Goal: Check status: Check status

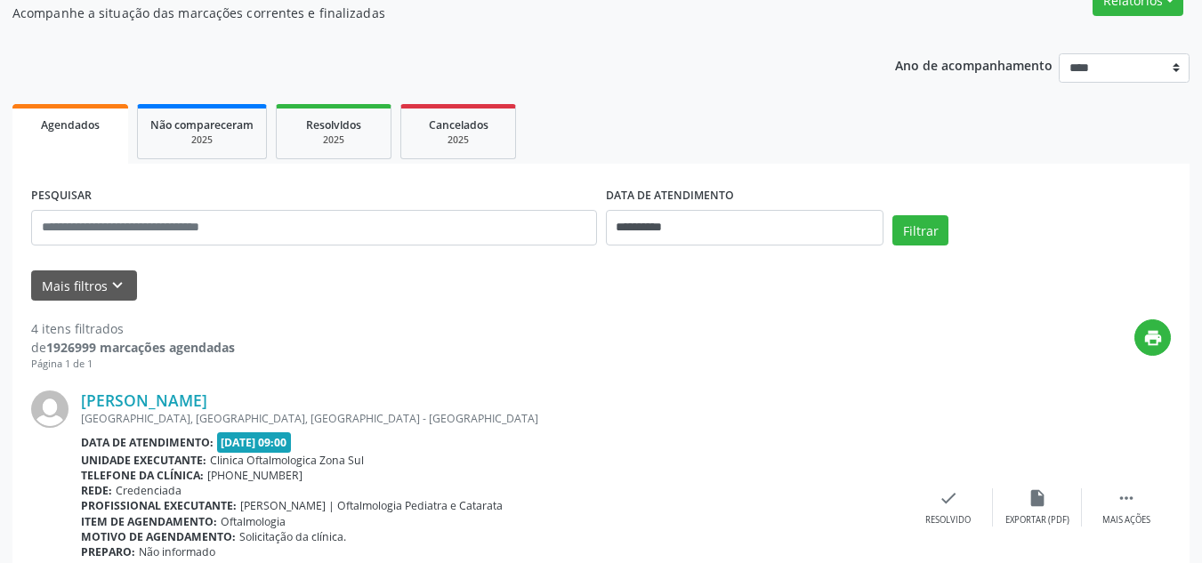
scroll to position [178, 0]
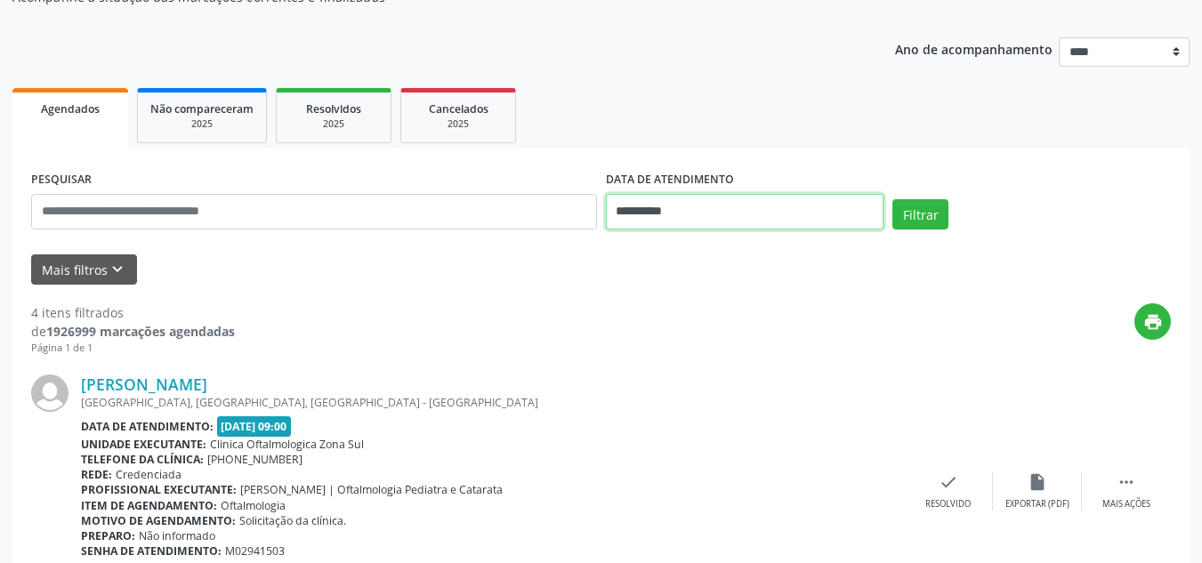
click at [632, 206] on input "**********" at bounding box center [745, 212] width 279 height 36
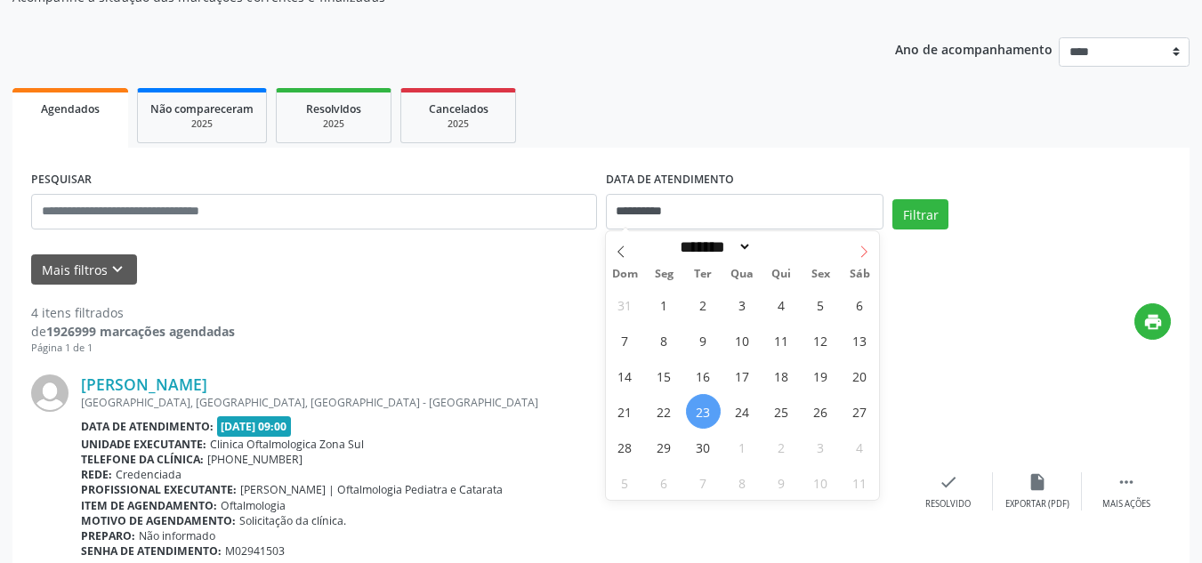
click at [856, 254] on span at bounding box center [864, 246] width 30 height 30
select select "*"
click at [730, 297] on span "1" at bounding box center [742, 304] width 35 height 35
type input "**********"
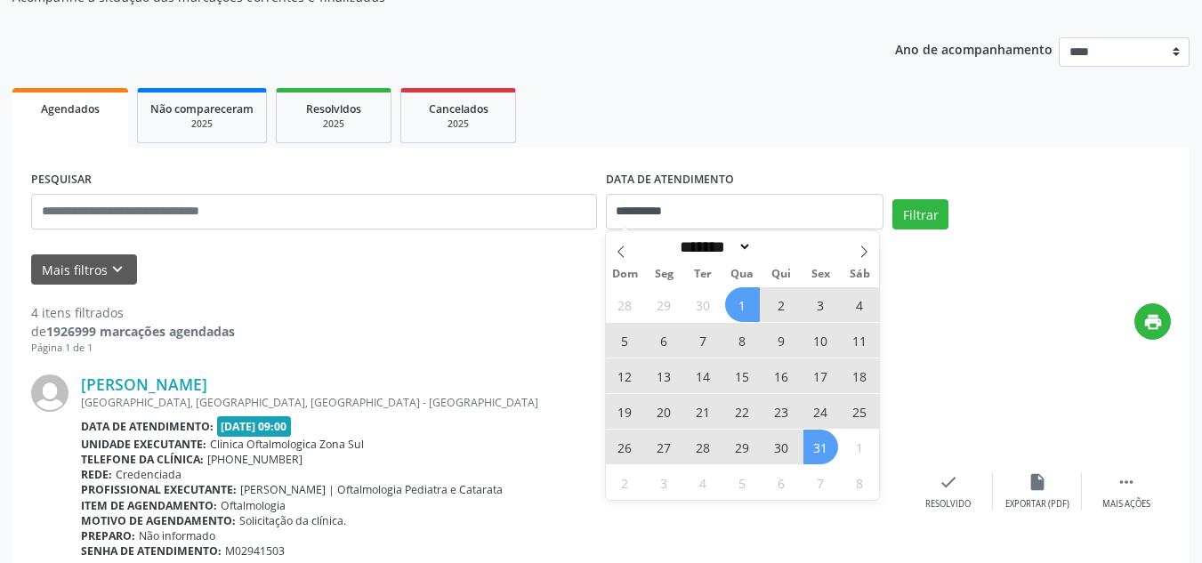
click at [807, 451] on span "31" at bounding box center [821, 447] width 35 height 35
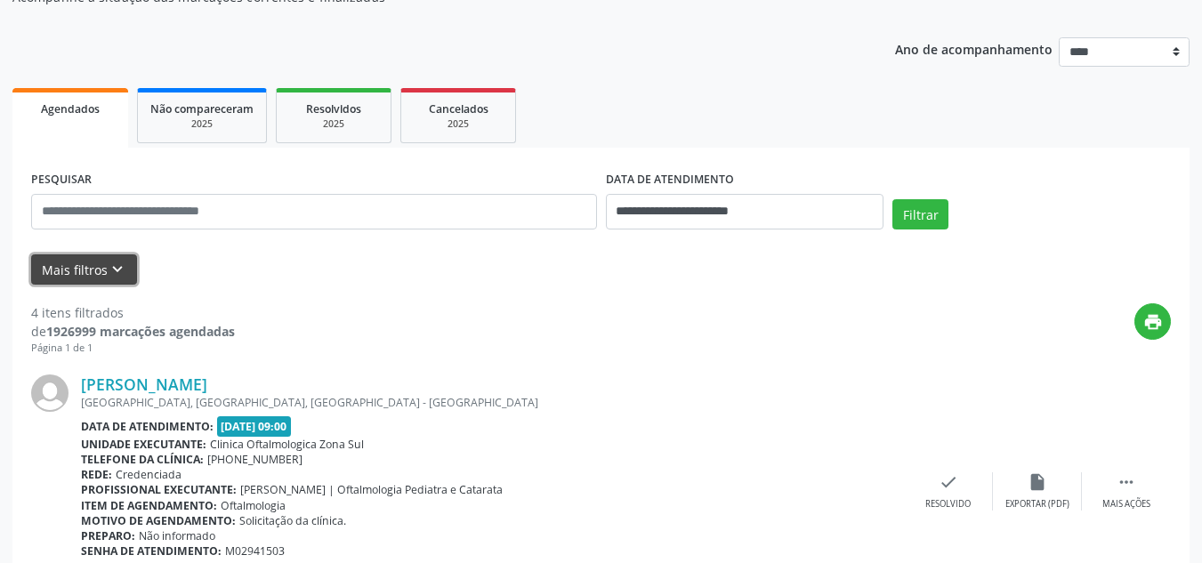
drag, startPoint x: 100, startPoint y: 278, endPoint x: 133, endPoint y: 275, distance: 33.9
click at [101, 278] on button "Mais filtros keyboard_arrow_down" at bounding box center [84, 270] width 106 height 31
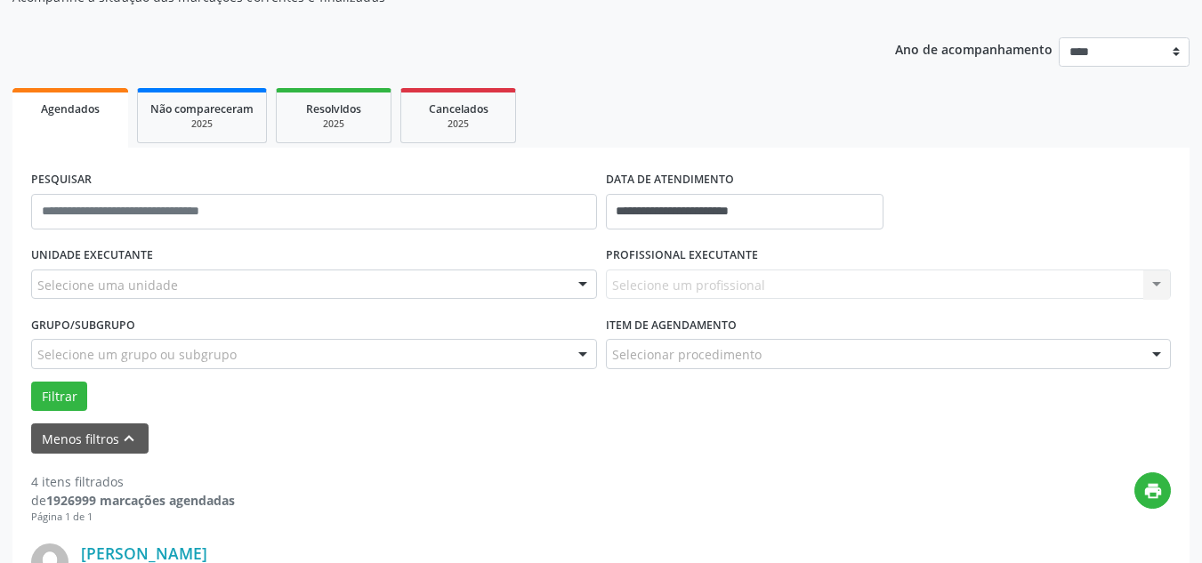
click at [181, 298] on div "Selecione uma unidade" at bounding box center [314, 285] width 566 height 30
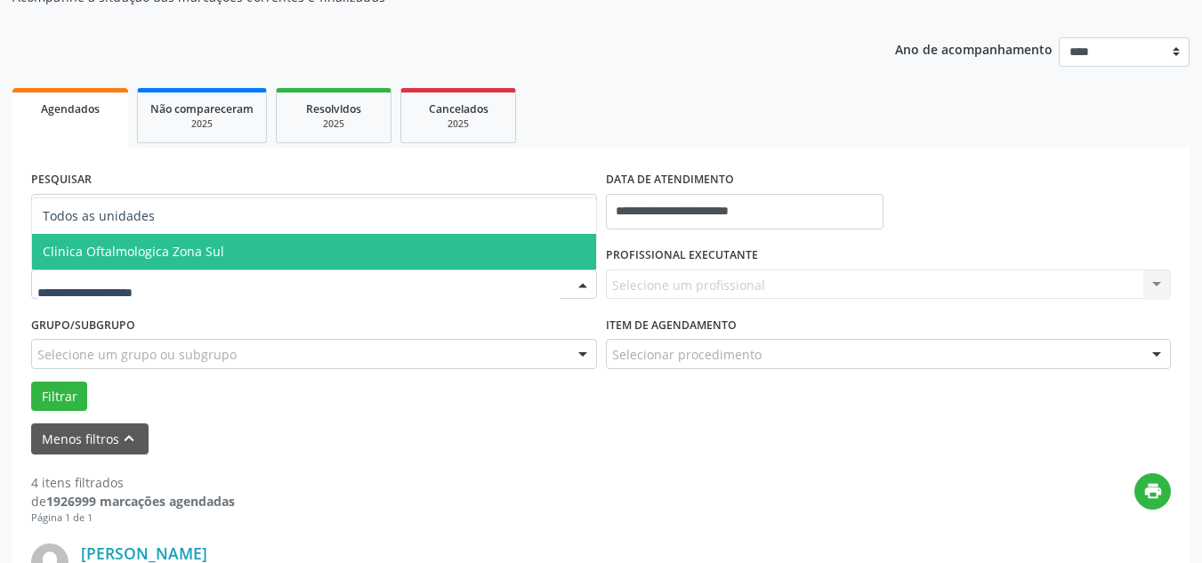
drag, startPoint x: 270, startPoint y: 258, endPoint x: 333, endPoint y: 258, distance: 63.2
click at [295, 258] on span "Clinica Oftalmologica Zona Sul" at bounding box center [314, 252] width 564 height 36
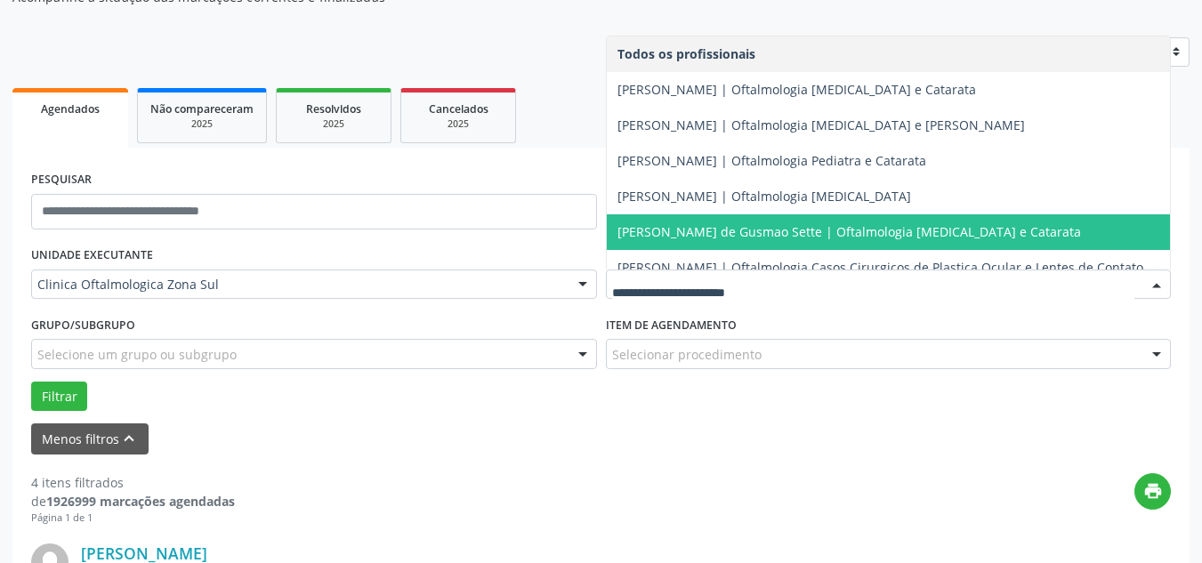
scroll to position [89, 0]
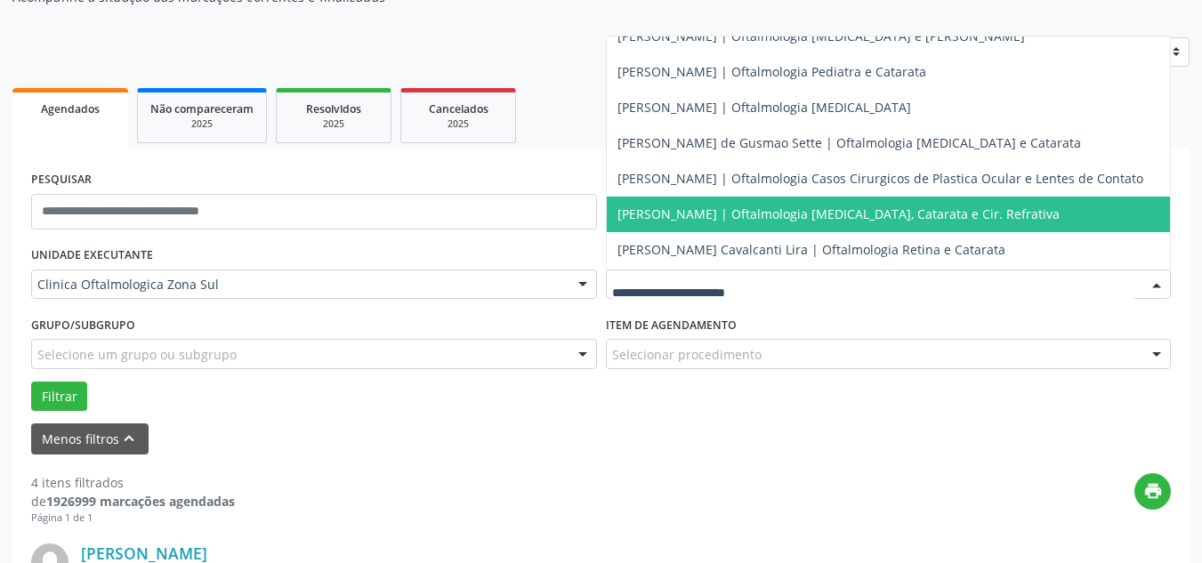
click at [684, 214] on span "[PERSON_NAME] | Oftalmologia [MEDICAL_DATA], Catarata e Cir. Refrativa" at bounding box center [839, 214] width 442 height 17
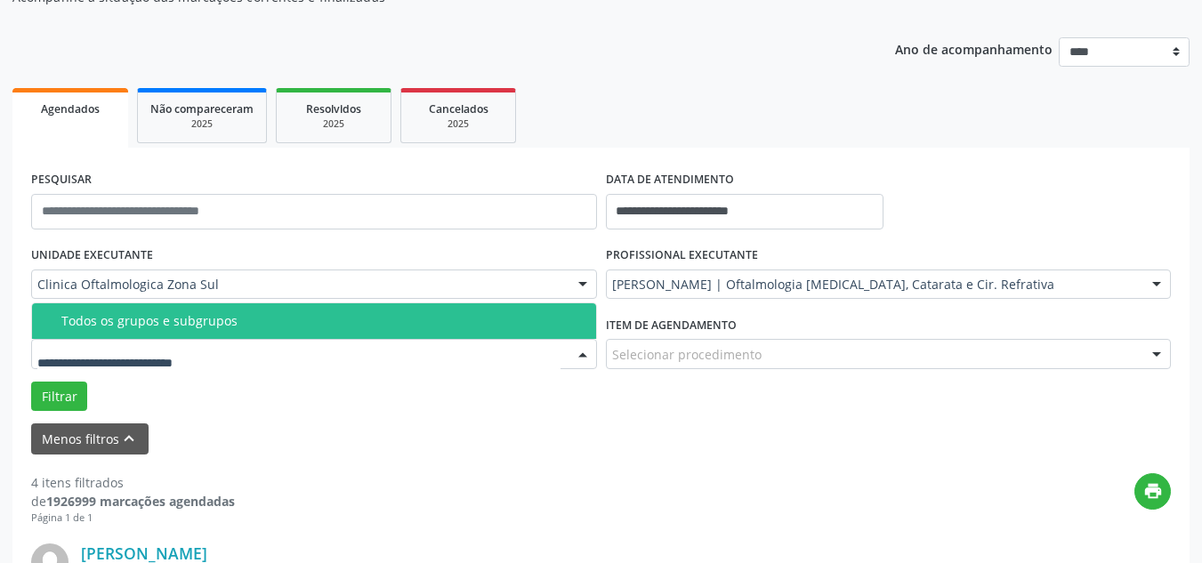
click at [163, 346] on div at bounding box center [314, 354] width 566 height 30
drag, startPoint x: 166, startPoint y: 317, endPoint x: 133, endPoint y: 344, distance: 43.0
click at [163, 319] on div "Todos os grupos e subgrupos" at bounding box center [323, 321] width 524 height 14
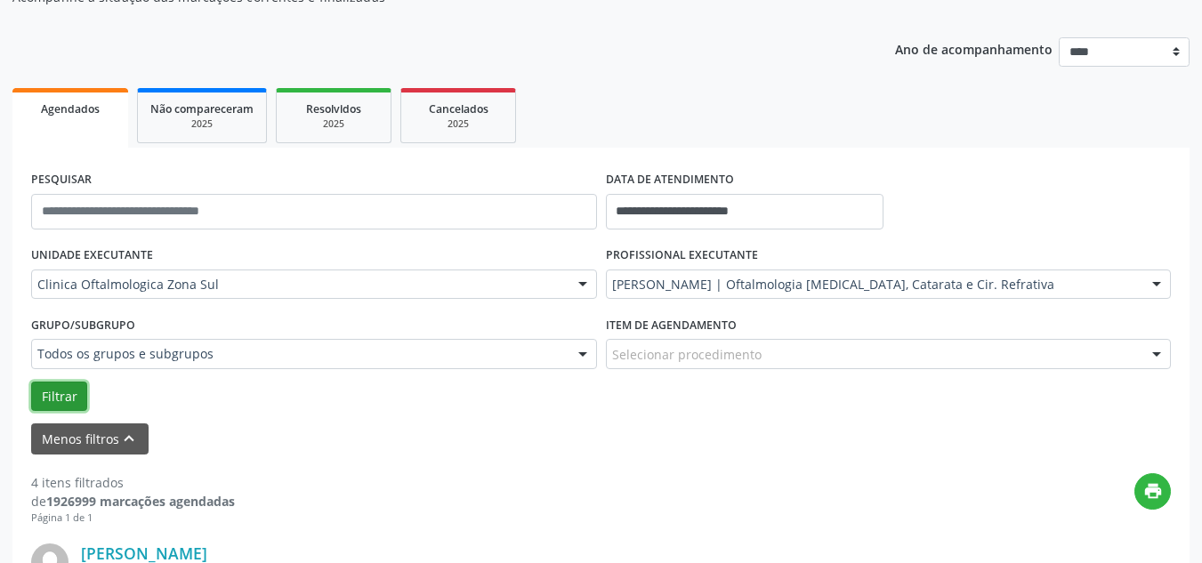
drag, startPoint x: 79, startPoint y: 386, endPoint x: 87, endPoint y: 374, distance: 14.8
click at [79, 385] on button "Filtrar" at bounding box center [59, 397] width 56 height 30
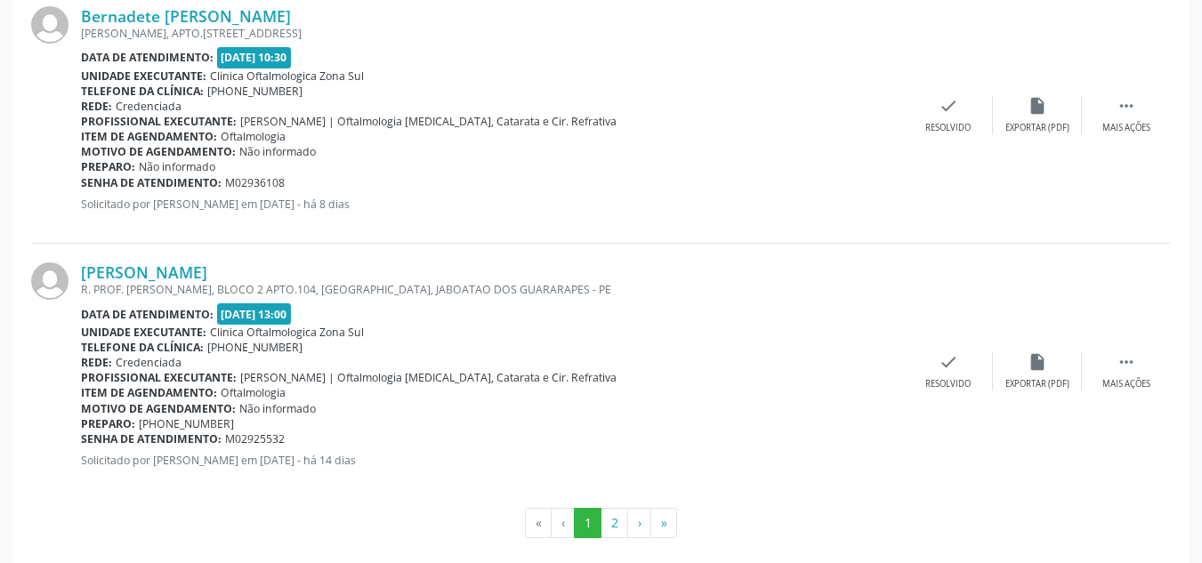
scroll to position [4070, 0]
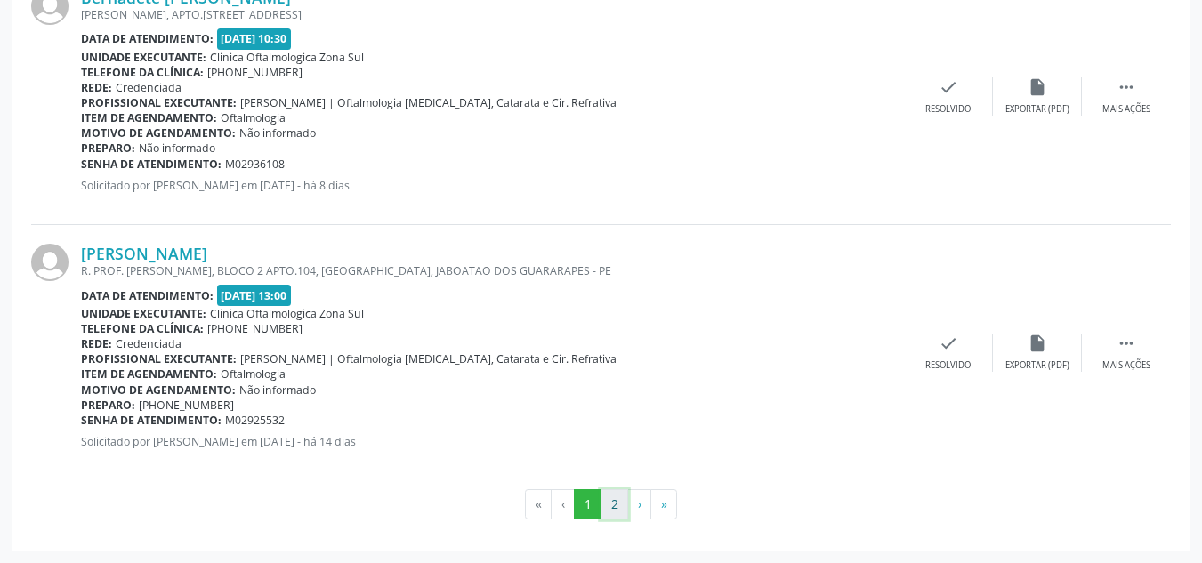
click at [613, 500] on button "2" at bounding box center [615, 504] width 28 height 30
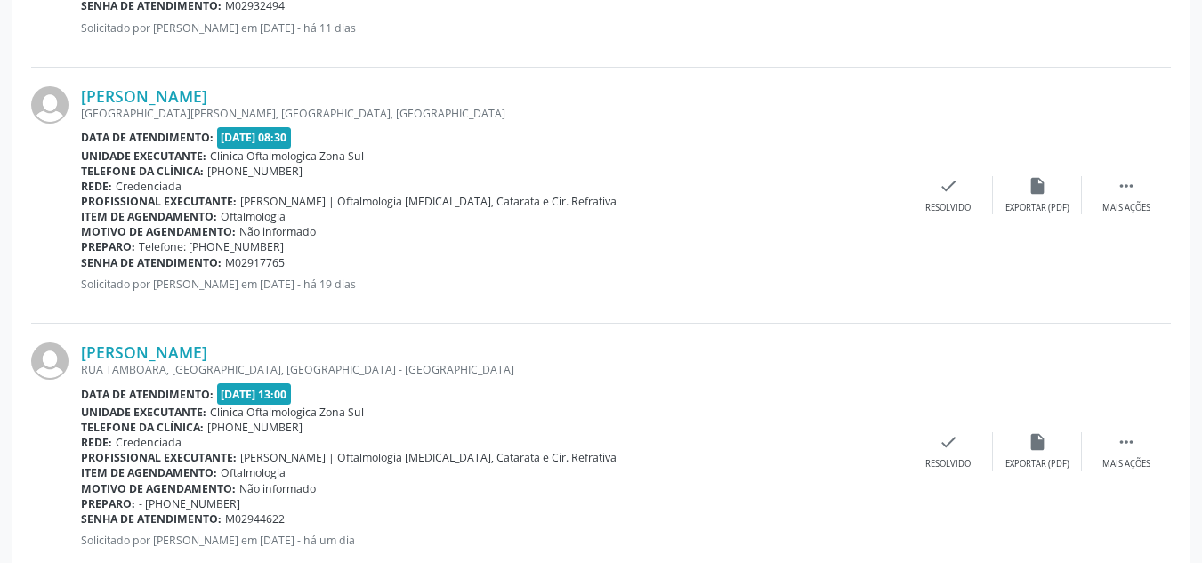
scroll to position [1918, 0]
